Goal: Task Accomplishment & Management: Use online tool/utility

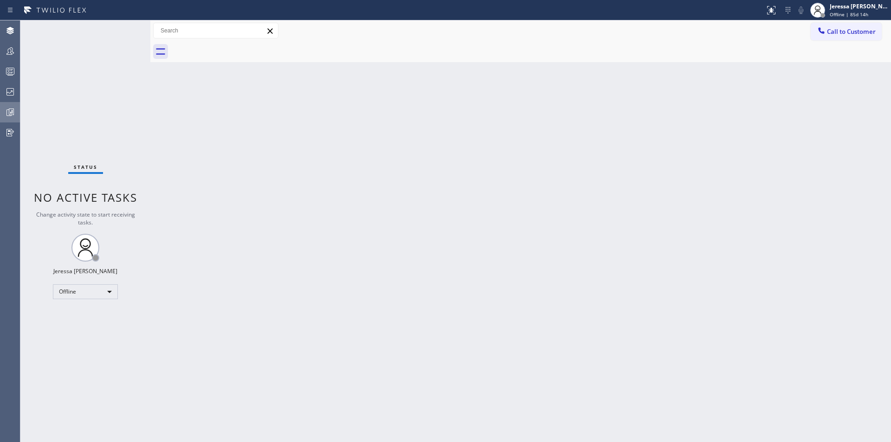
click at [14, 114] on icon at bounding box center [10, 112] width 11 height 11
